Goal: Book appointment/travel/reservation

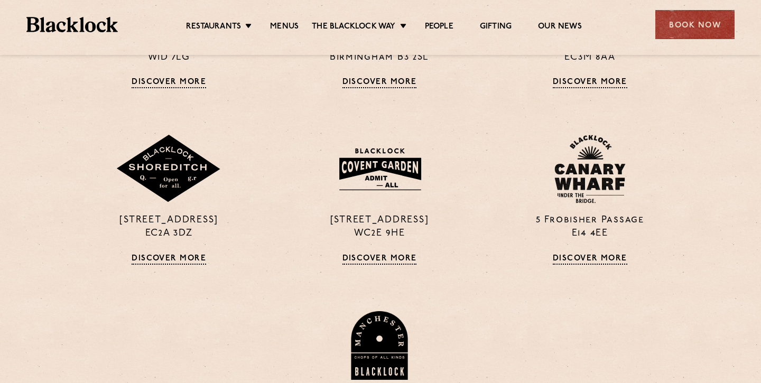
scroll to position [848, 2]
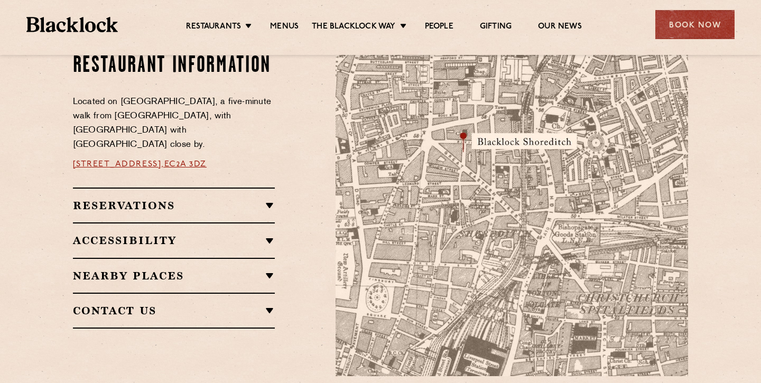
scroll to position [617, 0]
click at [261, 199] on h2 "Reservations" at bounding box center [174, 205] width 202 height 13
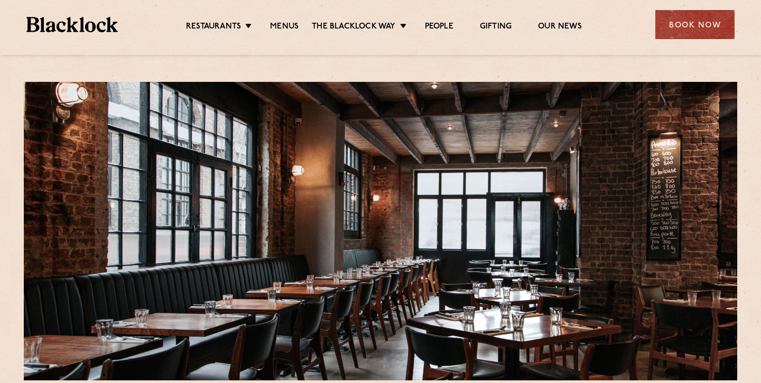
scroll to position [0, 0]
click at [280, 25] on link "Menus" at bounding box center [284, 28] width 29 height 12
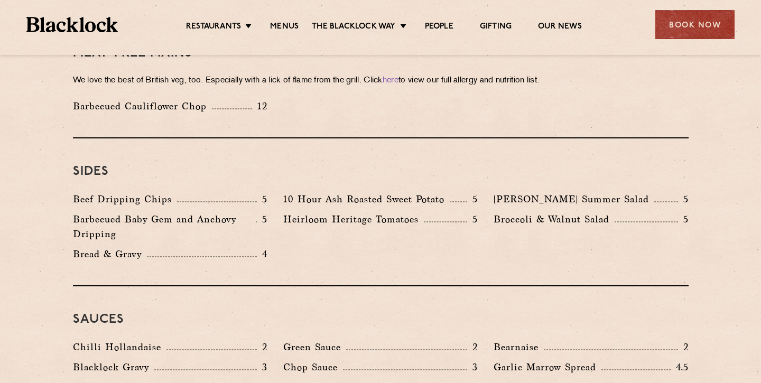
scroll to position [1427, 0]
